Goal: Navigation & Orientation: Find specific page/section

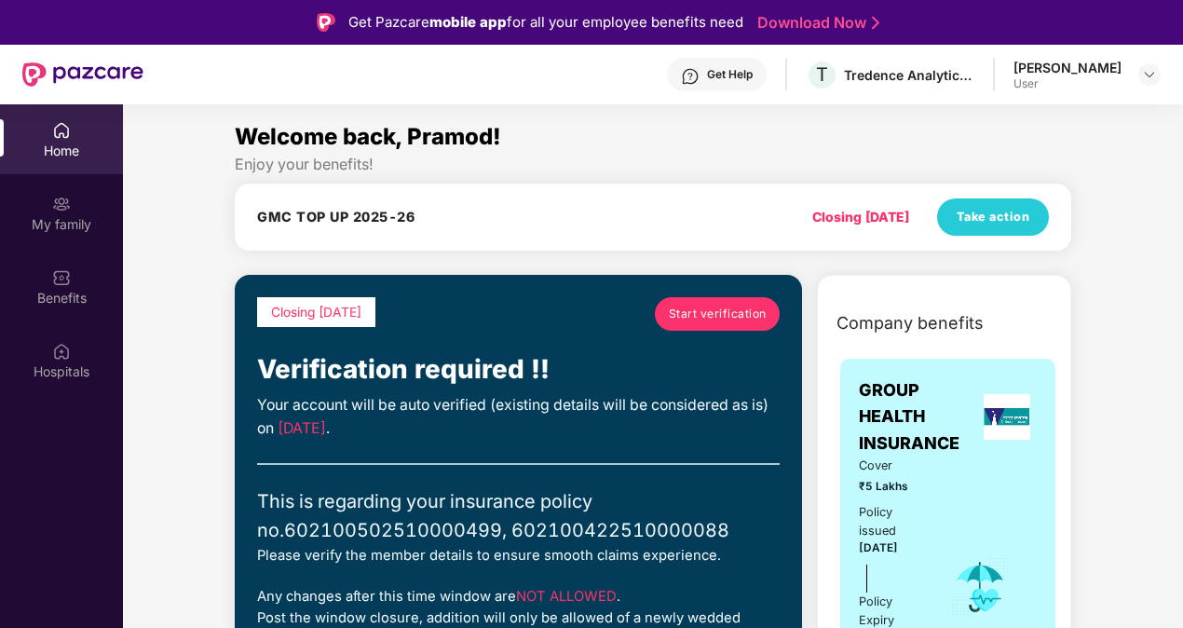
click at [710, 313] on span "Start verification" at bounding box center [718, 314] width 98 height 18
click at [1164, 77] on header "Get Help T Tredence Analytics Solutions Private Limited [PERSON_NAME] Rai User" at bounding box center [591, 75] width 1183 height 60
click at [1151, 71] on img at bounding box center [1149, 74] width 15 height 15
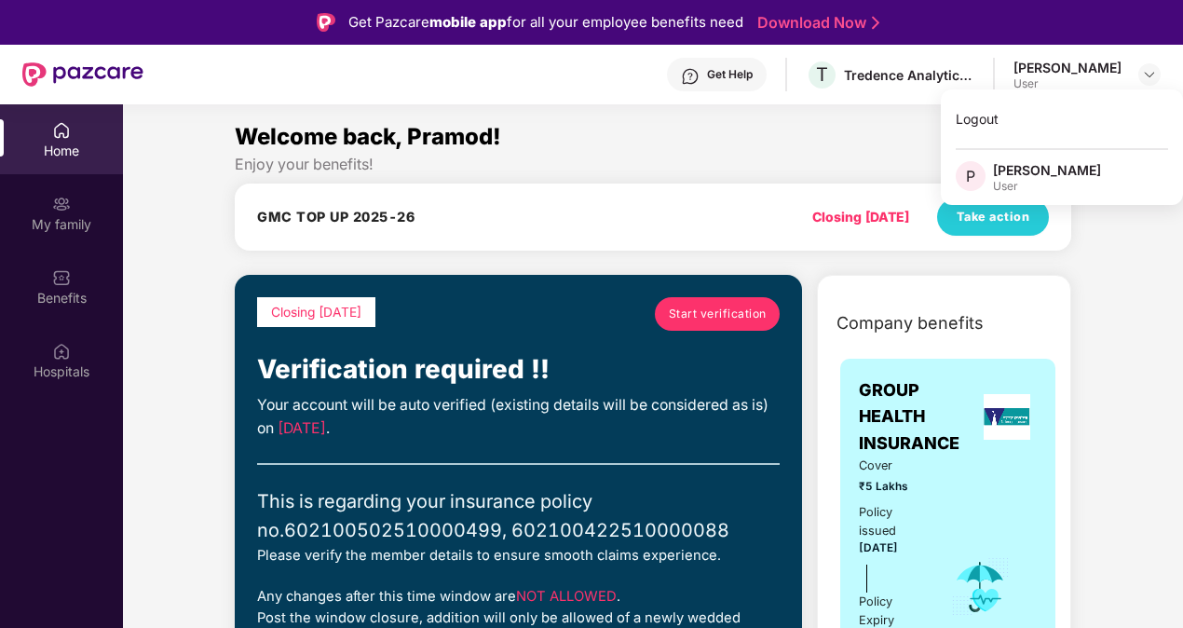
click at [848, 126] on div "Welcome back, Pramod!" at bounding box center [653, 136] width 837 height 35
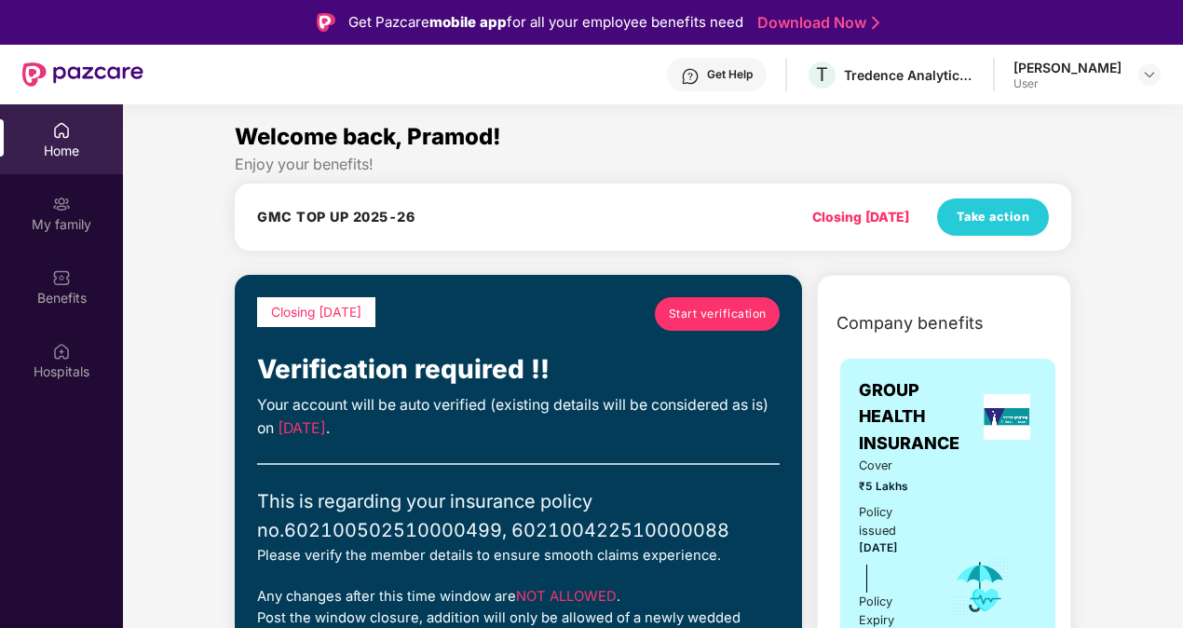
click at [731, 163] on div "Enjoy your benefits!" at bounding box center [653, 165] width 837 height 20
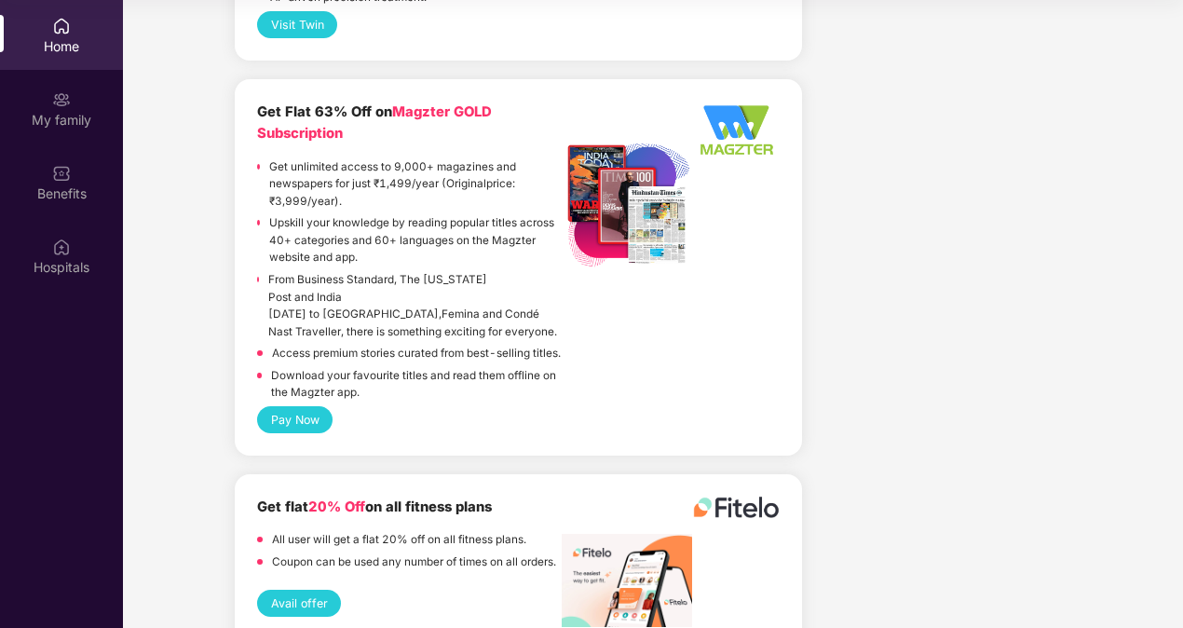
scroll to position [4576, 0]
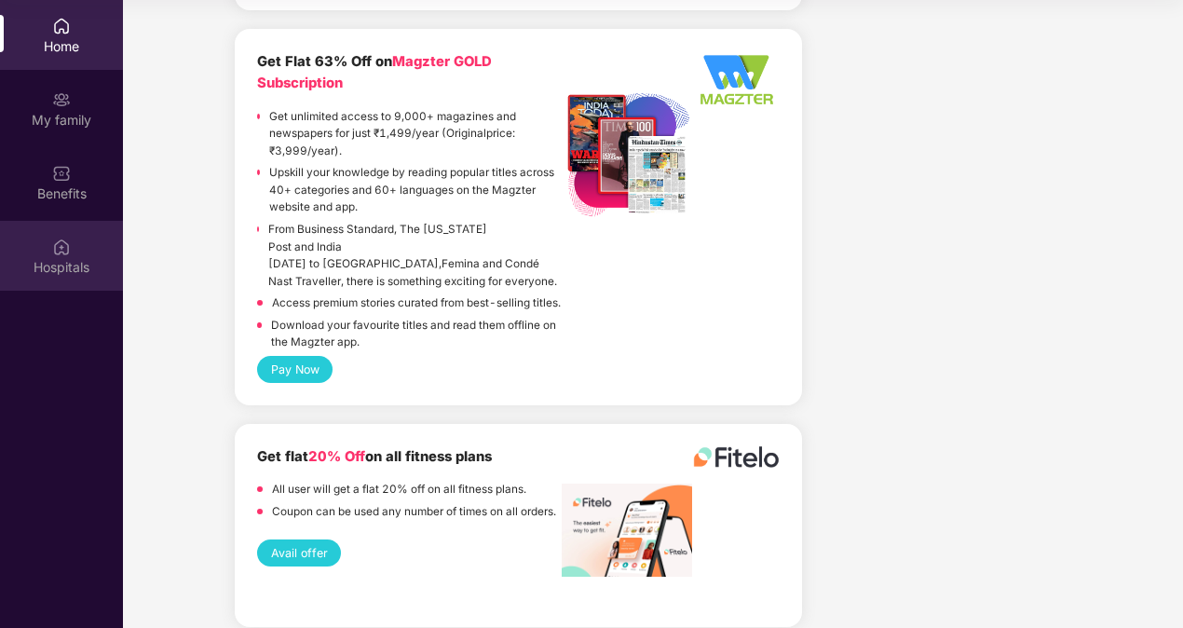
click at [69, 270] on div "Hospitals" at bounding box center [61, 267] width 123 height 19
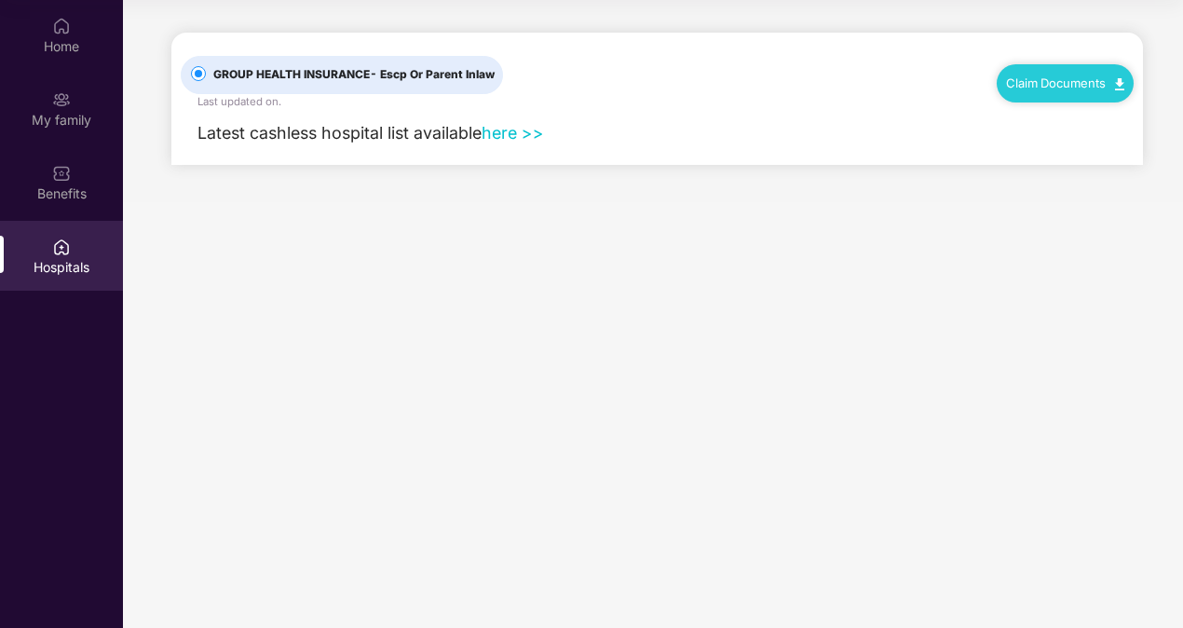
click at [501, 136] on link "here >>" at bounding box center [513, 133] width 62 height 20
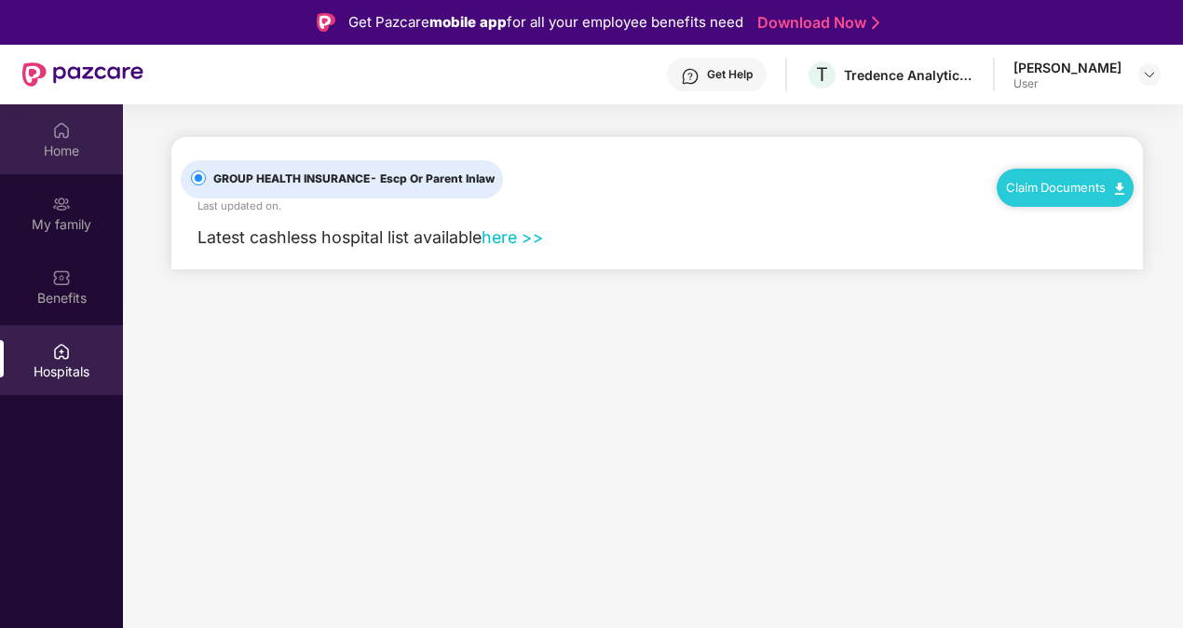
click at [79, 158] on div "Home" at bounding box center [61, 151] width 123 height 19
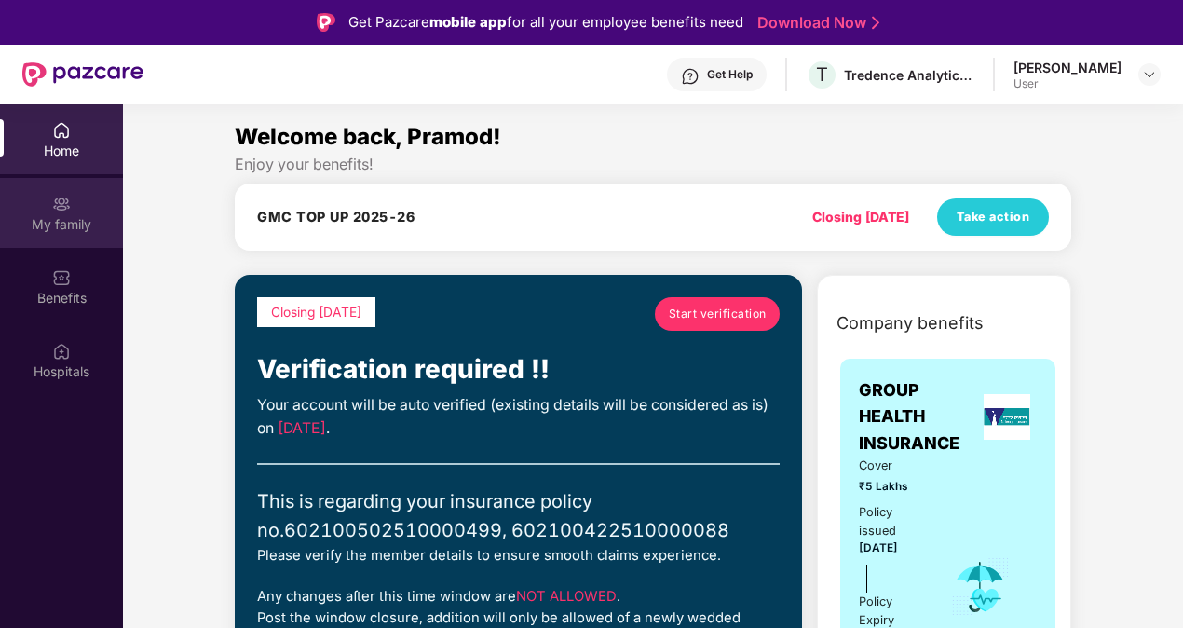
click at [43, 222] on div "My family" at bounding box center [61, 224] width 123 height 19
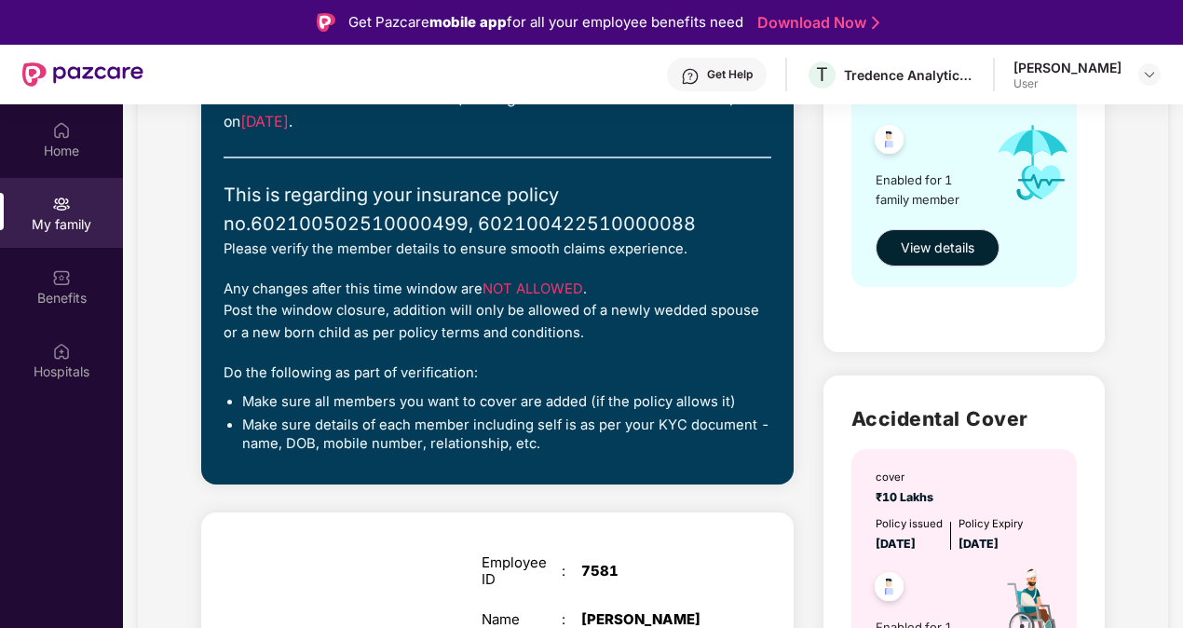
click at [1127, 371] on div "My family Closing [DATE] Start verification Verification required !! Your accou…" at bounding box center [653, 413] width 1030 height 1173
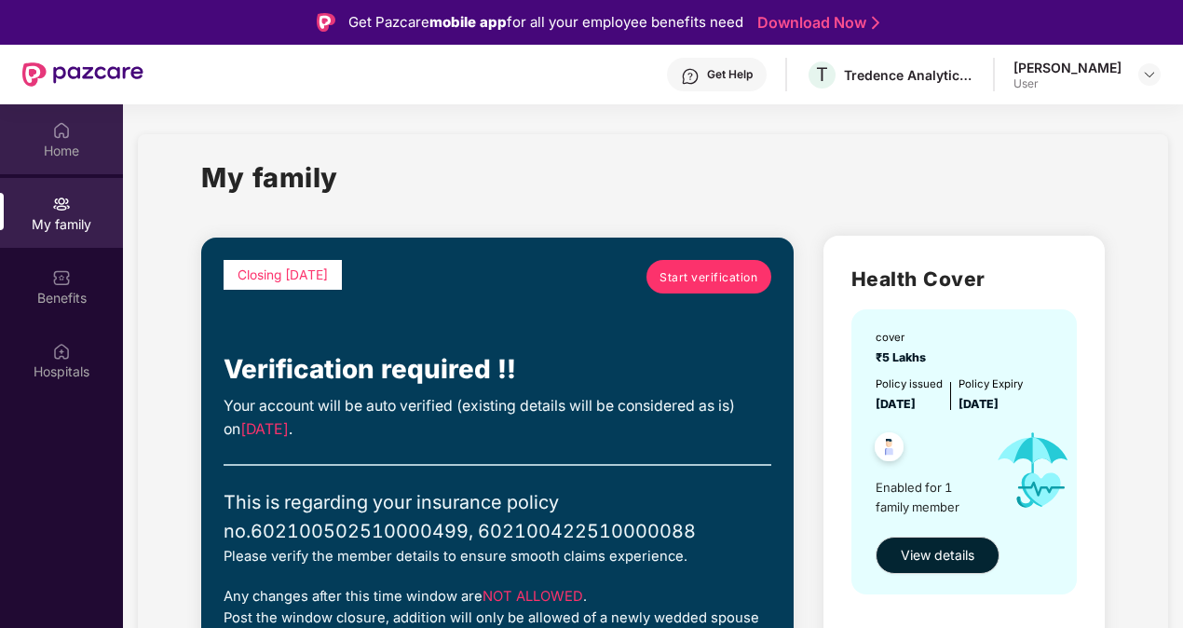
click at [75, 147] on div "Home" at bounding box center [61, 151] width 123 height 19
